Goal: Task Accomplishment & Management: Use online tool/utility

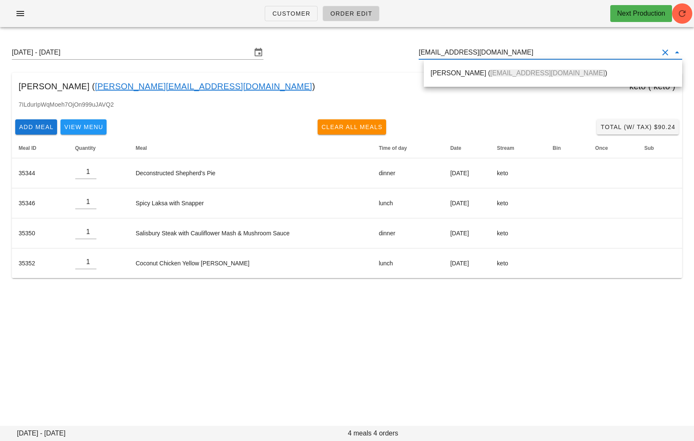
click at [456, 74] on div "[PERSON_NAME] ( [EMAIL_ADDRESS][DOMAIN_NAME] )" at bounding box center [553, 73] width 245 height 8
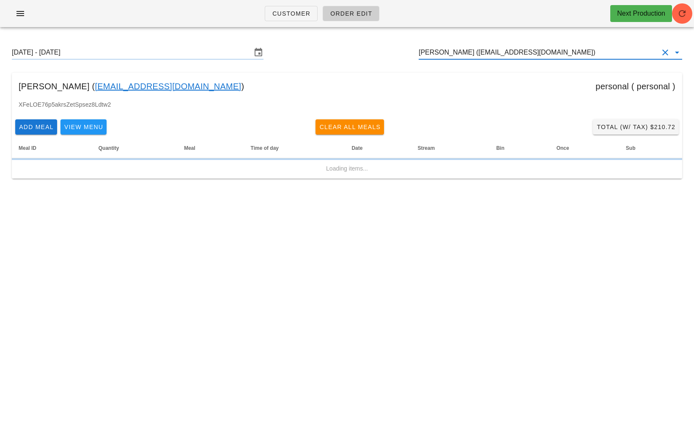
type input "[PERSON_NAME] ([EMAIL_ADDRESS][DOMAIN_NAME])"
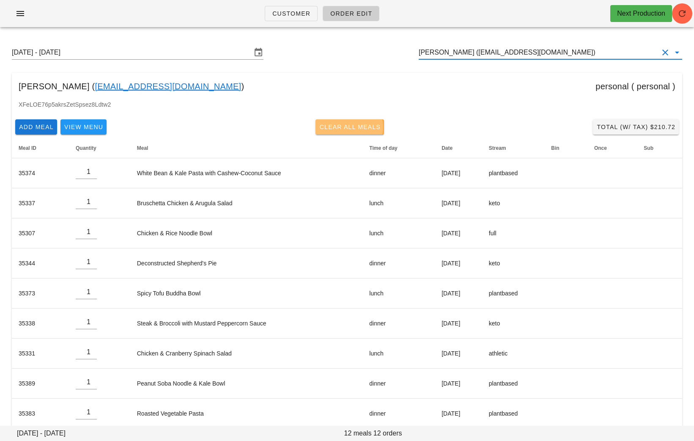
click at [351, 122] on button "Clear All Meals" at bounding box center [350, 126] width 69 height 15
type input "0"
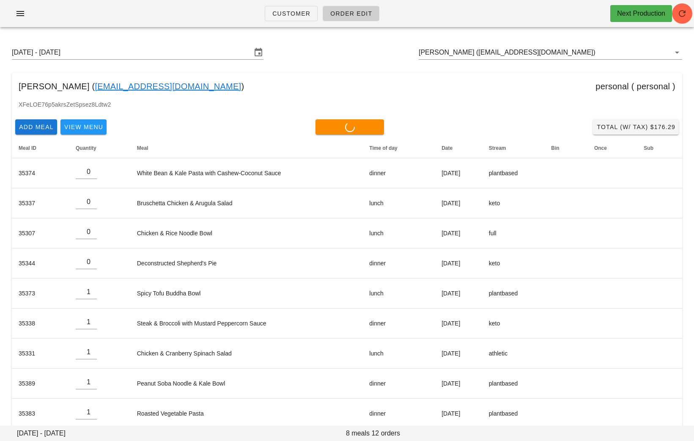
type input "0"
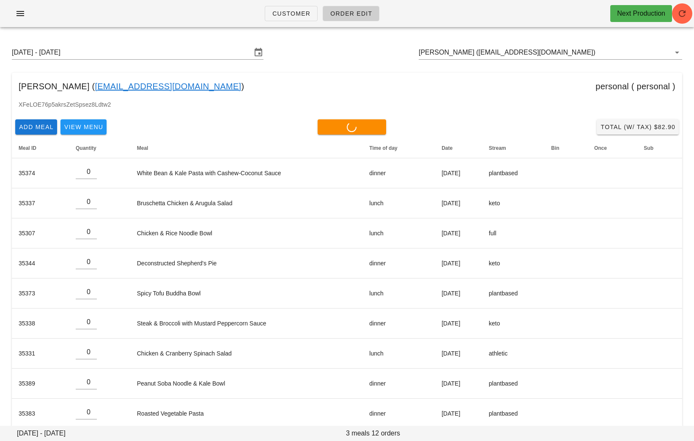
type input "0"
click at [559, 54] on input "[PERSON_NAME] ([EMAIL_ADDRESS][DOMAIN_NAME])" at bounding box center [539, 53] width 240 height 14
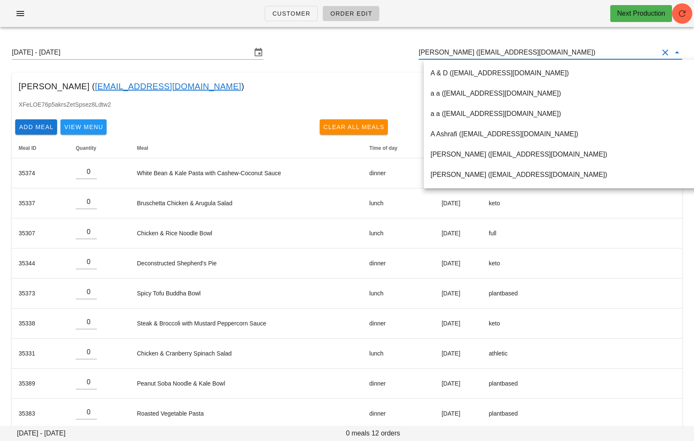
paste input "[EMAIL_ADDRESS][DOMAIN_NAME]"
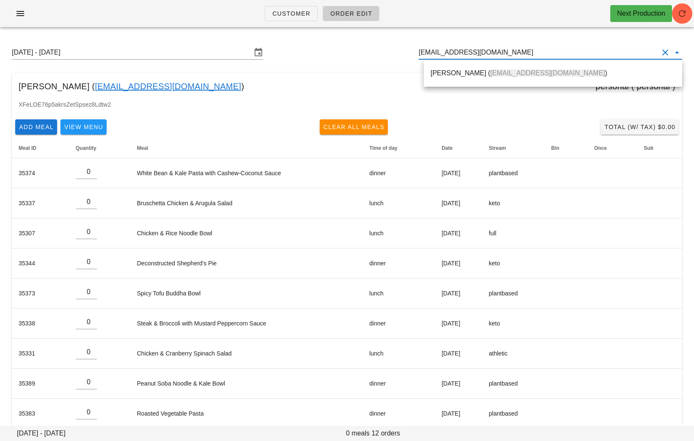
drag, startPoint x: 518, startPoint y: 55, endPoint x: 381, endPoint y: 54, distance: 136.7
click at [381, 54] on div "[DATE] - [DATE] [EMAIL_ADDRESS][DOMAIN_NAME]" at bounding box center [347, 52] width 684 height 27
paste input "[EMAIL_ADDRESS]"
click at [449, 71] on div "[PERSON_NAME] ( [EMAIL_ADDRESS][DOMAIN_NAME] )" at bounding box center [553, 73] width 245 height 8
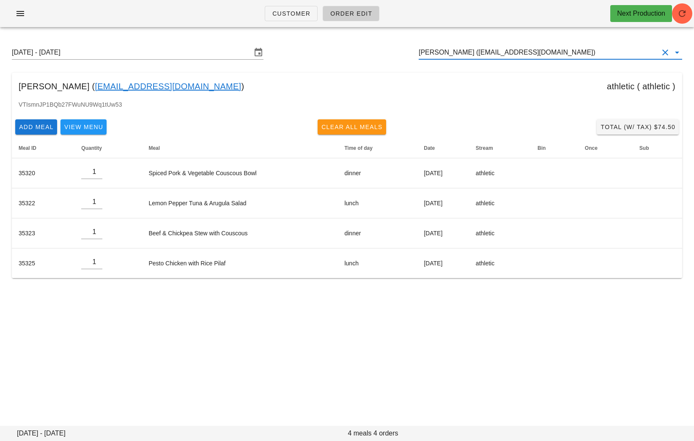
type input "[PERSON_NAME] ([EMAIL_ADDRESS][DOMAIN_NAME])"
click at [351, 134] on button "Clear All Meals" at bounding box center [352, 126] width 69 height 15
type input "0"
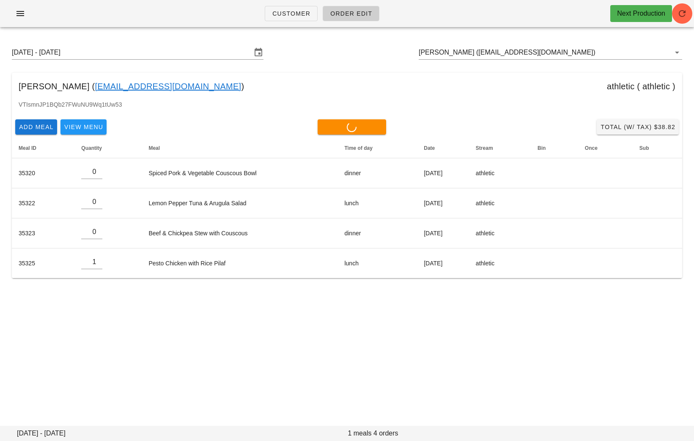
type input "0"
click at [563, 55] on input "[PERSON_NAME] ([EMAIL_ADDRESS][DOMAIN_NAME])" at bounding box center [539, 53] width 240 height 14
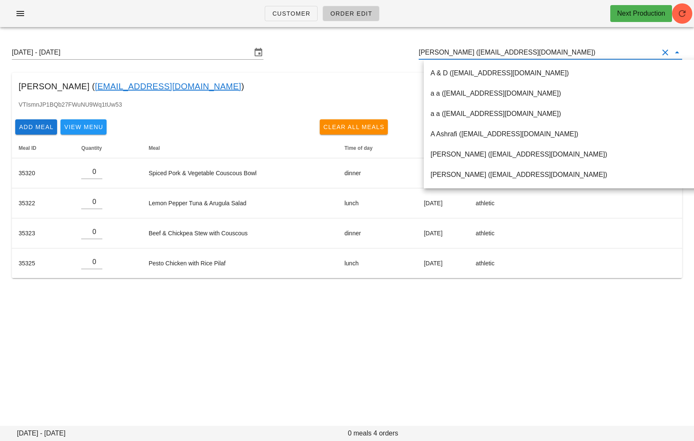
paste input "[EMAIL_ADDRESS][DOMAIN_NAME]"
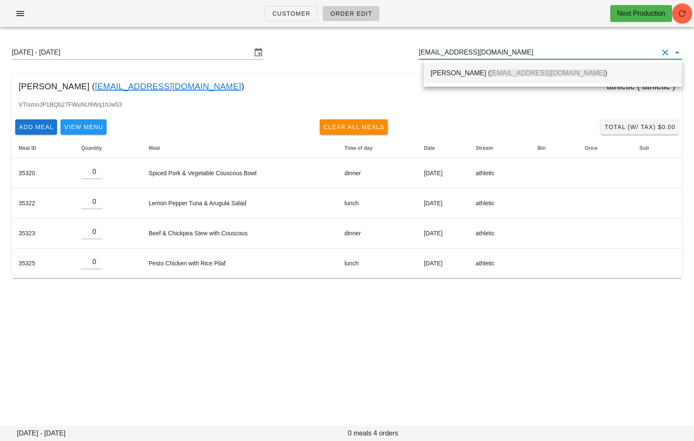
click at [454, 70] on div "[PERSON_NAME] ( [EMAIL_ADDRESS][DOMAIN_NAME] )" at bounding box center [553, 73] width 245 height 8
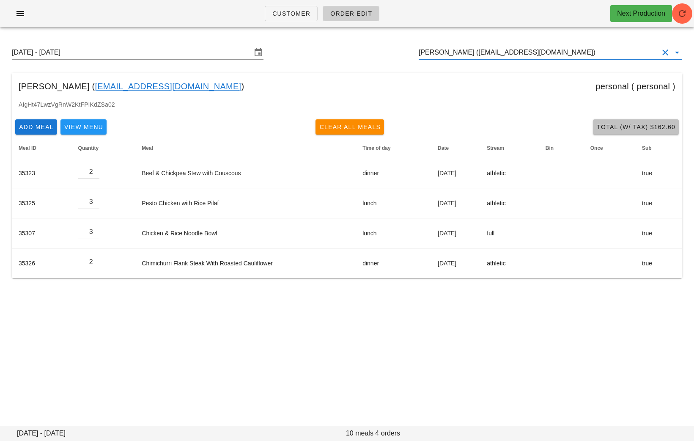
click at [618, 121] on button "Total (w/ Tax) $162.60" at bounding box center [636, 126] width 86 height 15
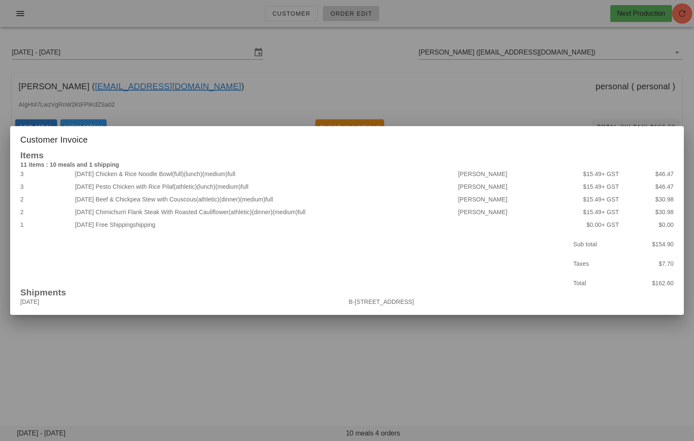
click at [441, 74] on div at bounding box center [347, 220] width 694 height 441
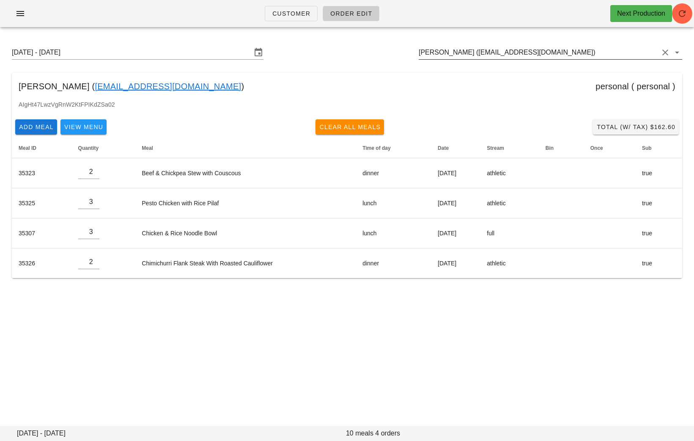
click at [574, 52] on input "[PERSON_NAME] ([EMAIL_ADDRESS][DOMAIN_NAME])" at bounding box center [539, 53] width 240 height 14
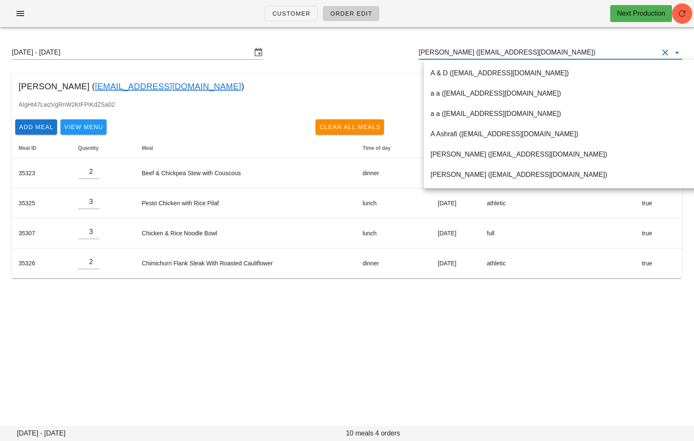
paste input "[EMAIL_ADDRESS][DOMAIN_NAME]"
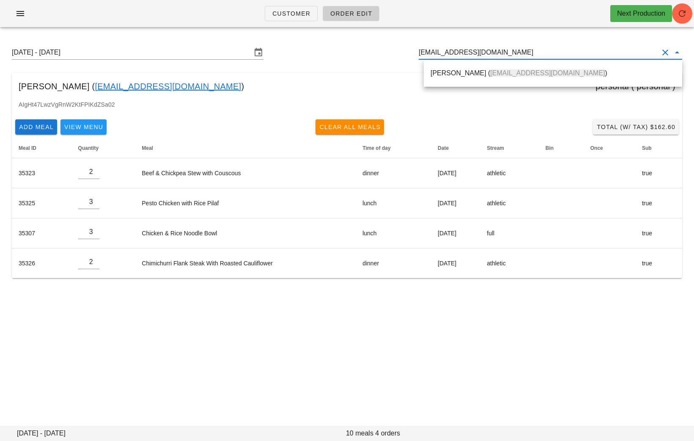
click at [416, 85] on div "[PERSON_NAME] ( [EMAIL_ADDRESS][DOMAIN_NAME] ) personal ( personal )" at bounding box center [347, 86] width 671 height 27
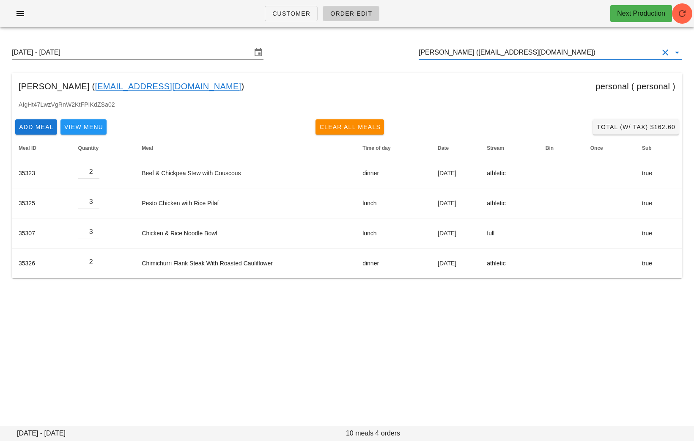
click at [577, 56] on input "[PERSON_NAME] ([EMAIL_ADDRESS][DOMAIN_NAME])" at bounding box center [539, 53] width 240 height 14
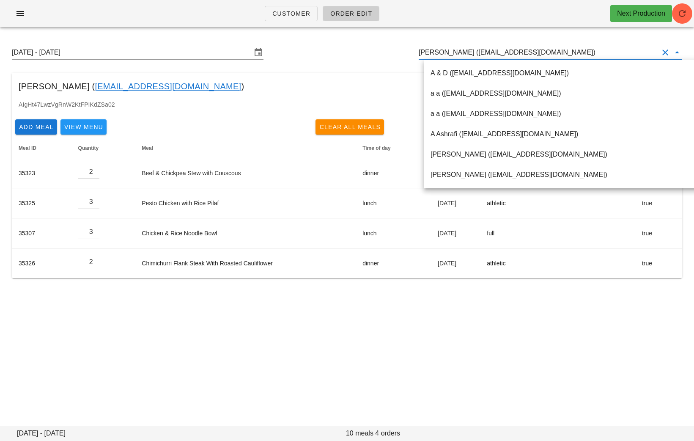
paste input "[EMAIL_ADDRESS][DOMAIN_NAME]"
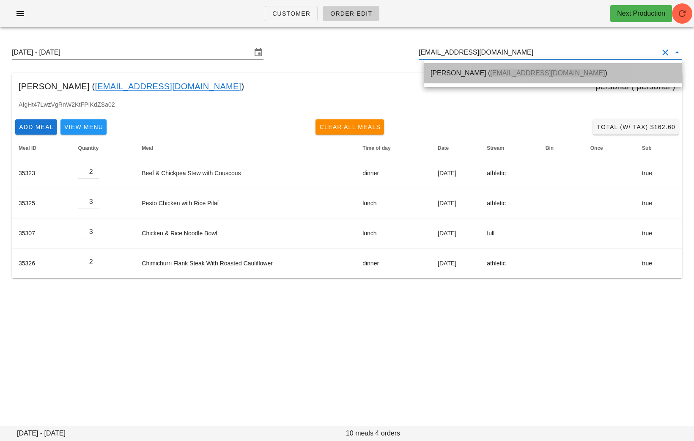
click at [494, 72] on span "[EMAIL_ADDRESS][DOMAIN_NAME]" at bounding box center [547, 72] width 115 height 7
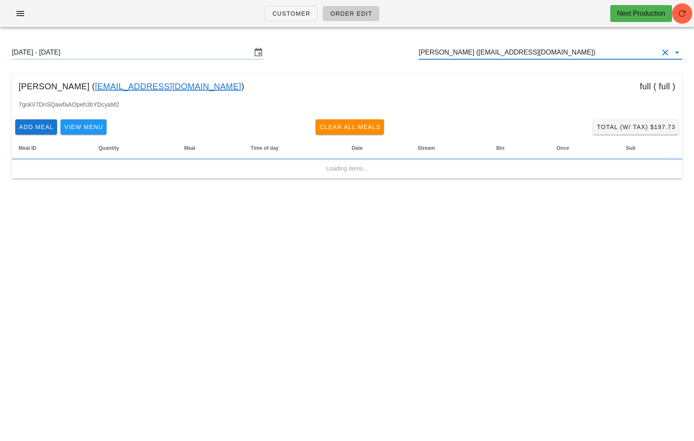
type input "[PERSON_NAME] ([EMAIL_ADDRESS][DOMAIN_NAME])"
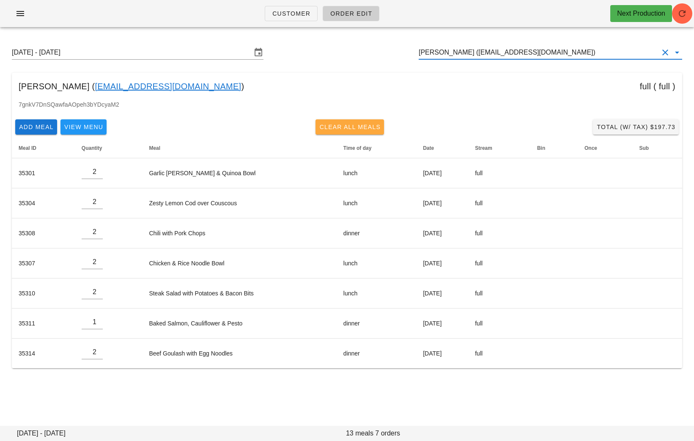
click at [340, 127] on span "Clear All Meals" at bounding box center [350, 127] width 62 height 7
type input "0"
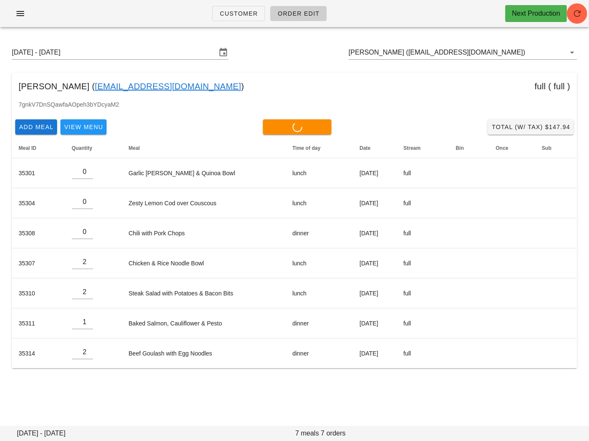
type input "0"
click at [38, 129] on span "Add Meal" at bounding box center [36, 127] width 35 height 7
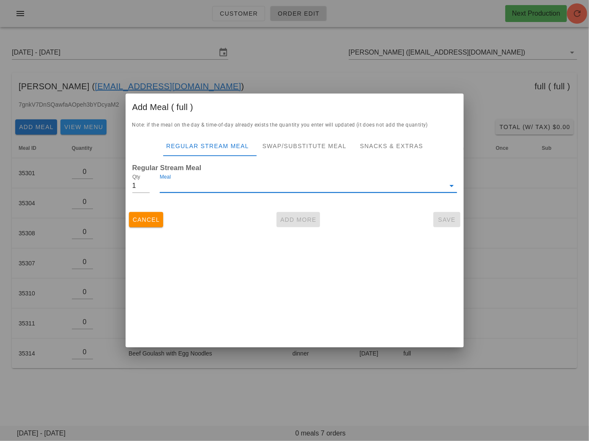
click at [209, 188] on input "Meal" at bounding box center [302, 186] width 285 height 14
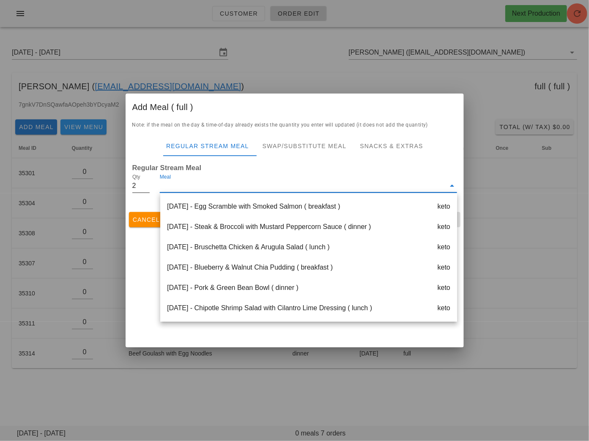
type input "2"
click at [147, 182] on input "2" at bounding box center [141, 186] width 18 height 14
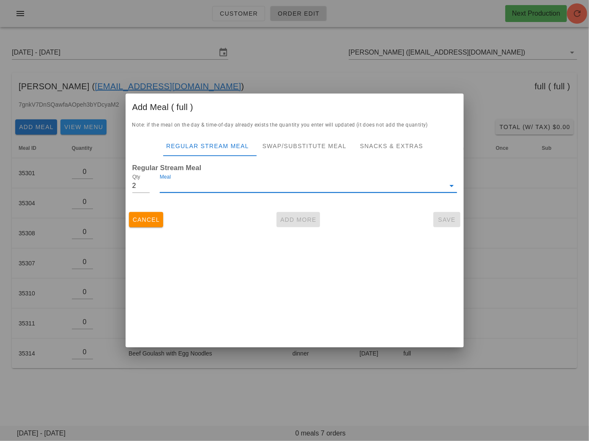
click at [195, 184] on input "Meal" at bounding box center [302, 186] width 285 height 14
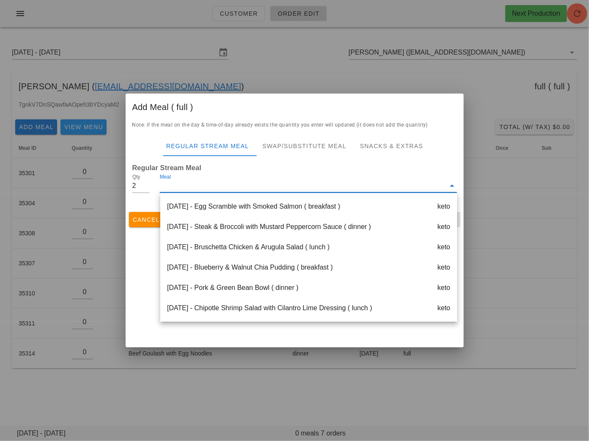
click at [152, 210] on div "Cancel Add More Save" at bounding box center [295, 220] width 339 height 22
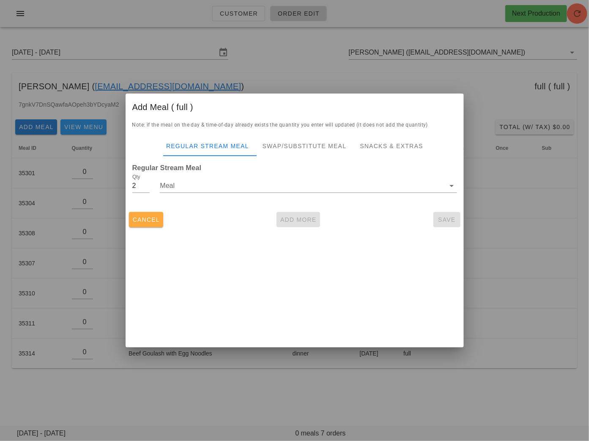
click at [150, 220] on span "Cancel" at bounding box center [146, 219] width 28 height 7
